Goal: Navigation & Orientation: Find specific page/section

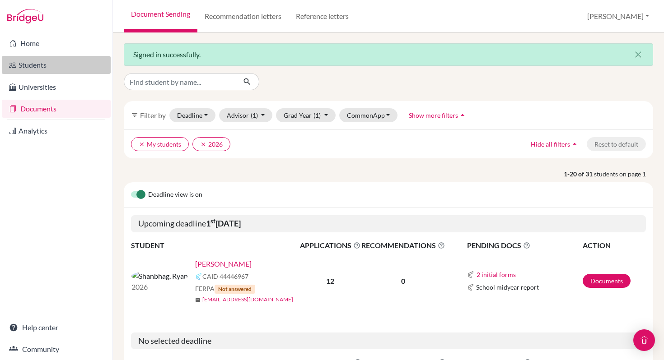
click at [45, 68] on link "Students" at bounding box center [56, 65] width 109 height 18
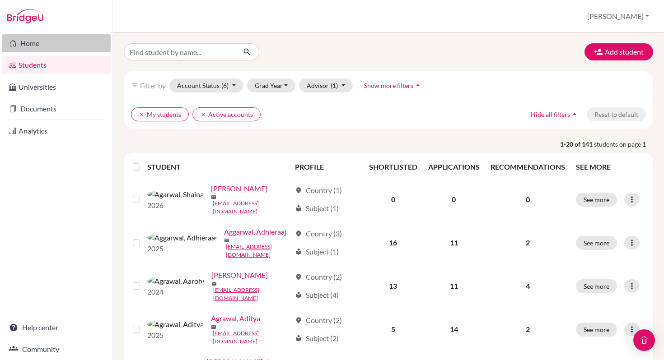
click at [27, 44] on link "Home" at bounding box center [56, 43] width 109 height 18
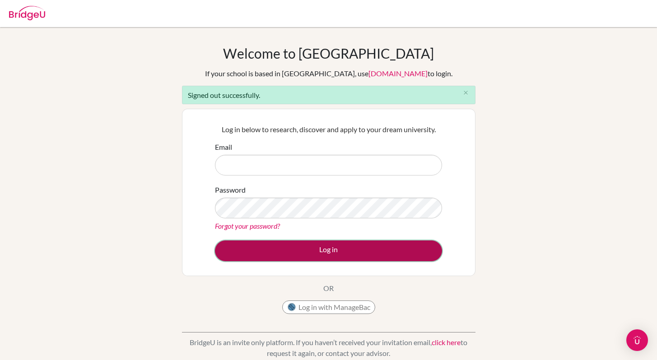
click at [324, 253] on button "Log in" at bounding box center [328, 251] width 227 height 21
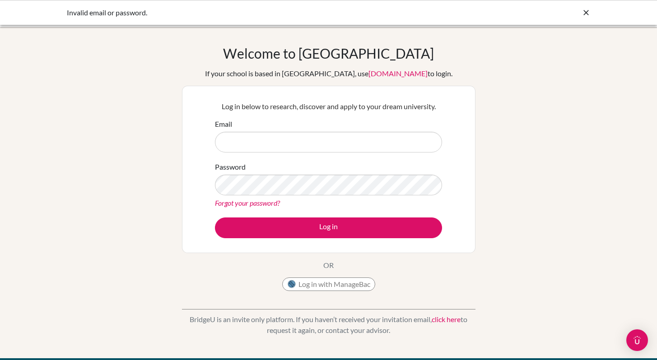
click at [244, 144] on input "Email" at bounding box center [328, 142] width 227 height 21
type input "rsuri@ecolemondiale.org"
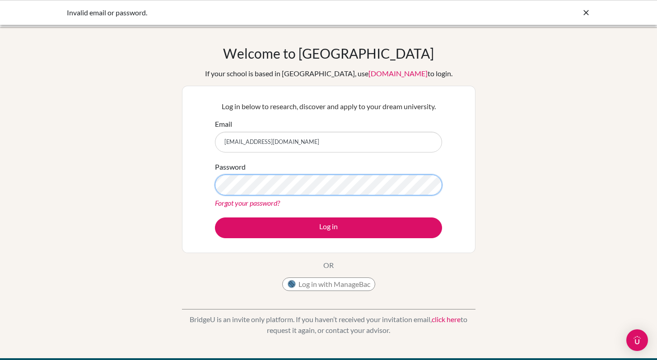
click at [215, 218] on button "Log in" at bounding box center [328, 228] width 227 height 21
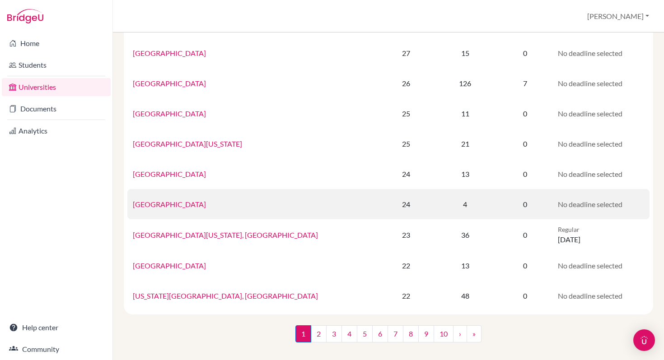
scroll to position [587, 0]
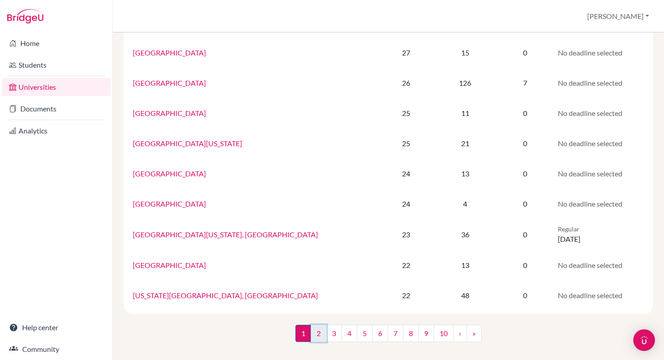
click at [311, 337] on link "2" at bounding box center [319, 333] width 16 height 17
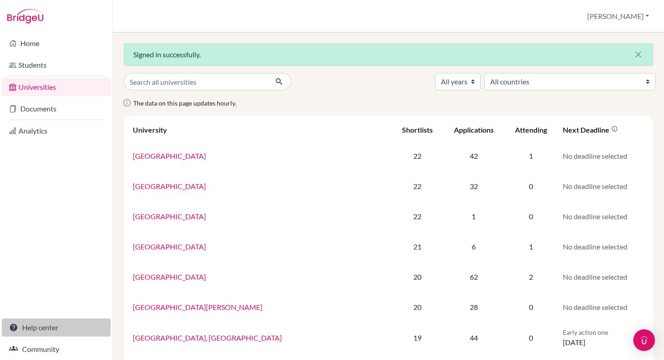
click at [32, 330] on link "Help center" at bounding box center [56, 328] width 109 height 18
